Goal: Transaction & Acquisition: Purchase product/service

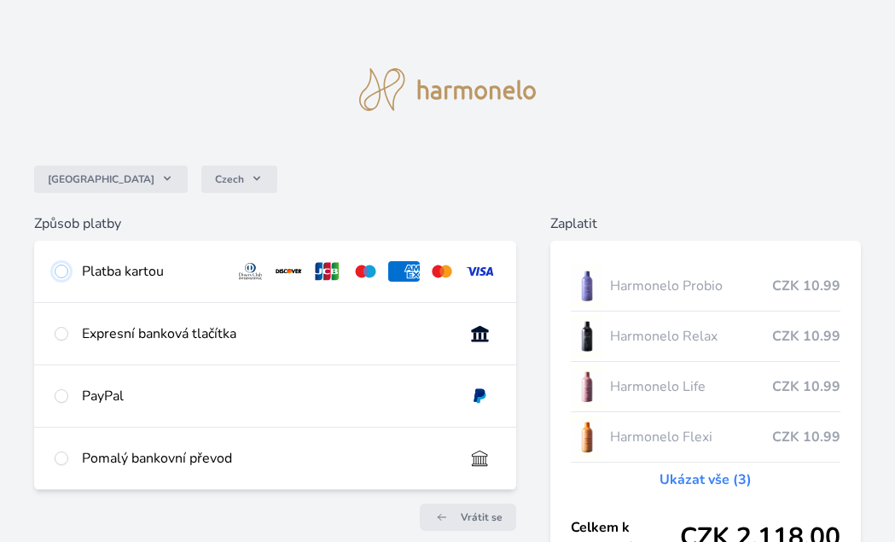
click at [63, 267] on input "radio" at bounding box center [62, 271] width 14 height 14
radio input "true"
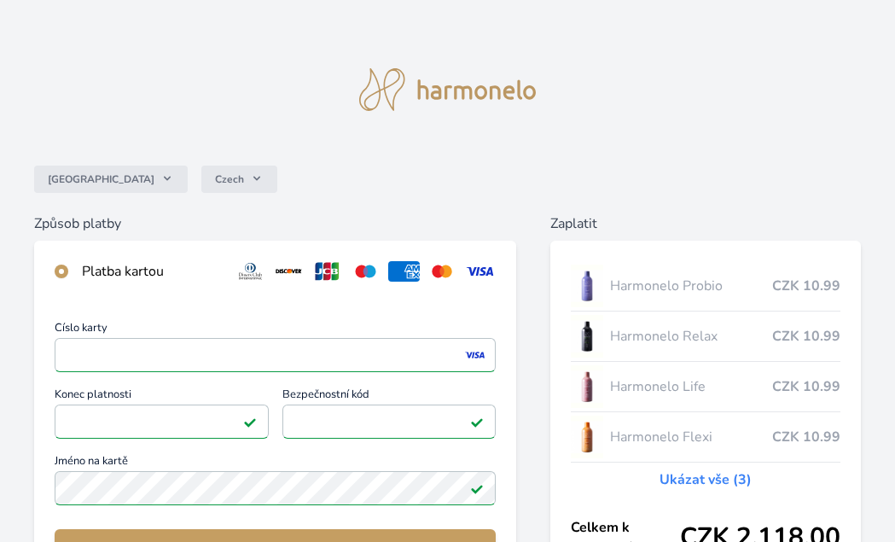
click at [161, 528] on div "Číslo karty <p>Your browser does not support iframes.</p> Konec platnosti <p>Yo…" at bounding box center [275, 456] width 482 height 309
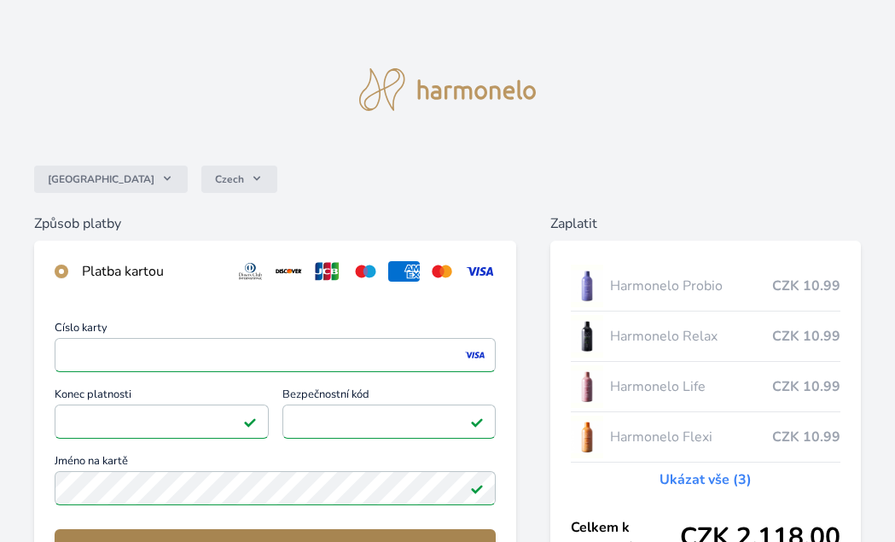
click at [163, 533] on button "Zaplatit" at bounding box center [275, 549] width 441 height 41
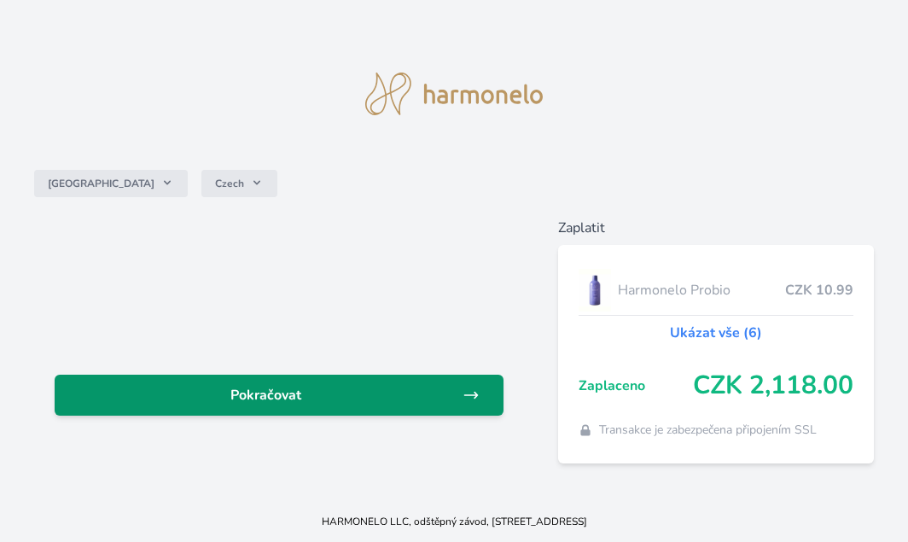
drag, startPoint x: 0, startPoint y: 0, endPoint x: 453, endPoint y: 391, distance: 598.1
click at [453, 391] on span "Pokračovat" at bounding box center [265, 395] width 394 height 20
